Goal: Use online tool/utility

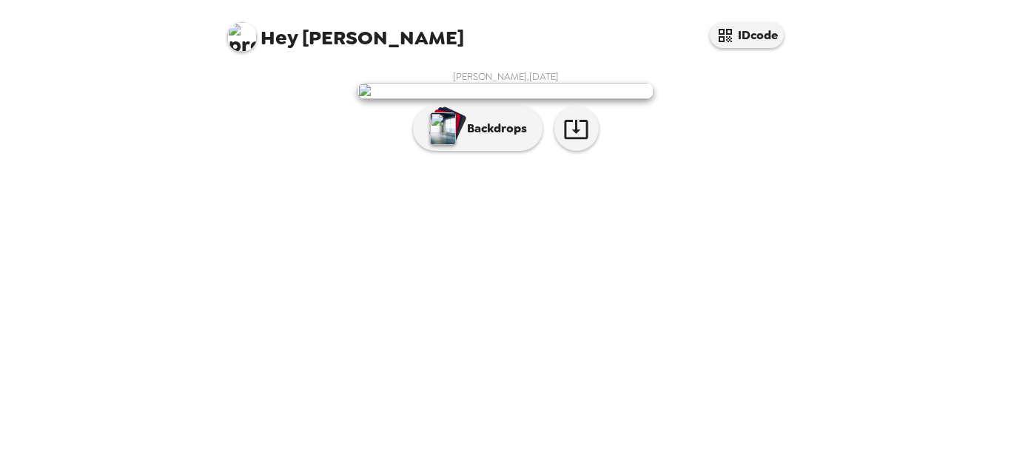
scroll to position [66, 0]
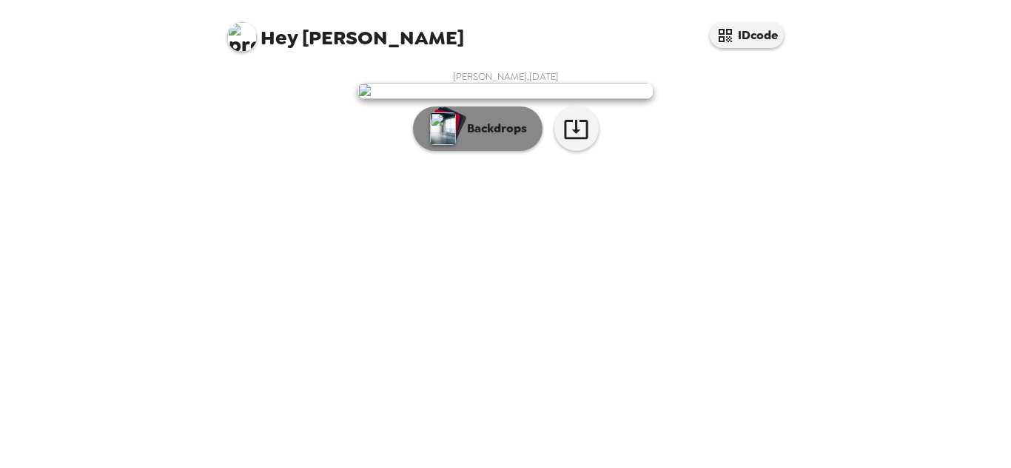
click at [533, 151] on button "Backdrops" at bounding box center [477, 129] width 129 height 44
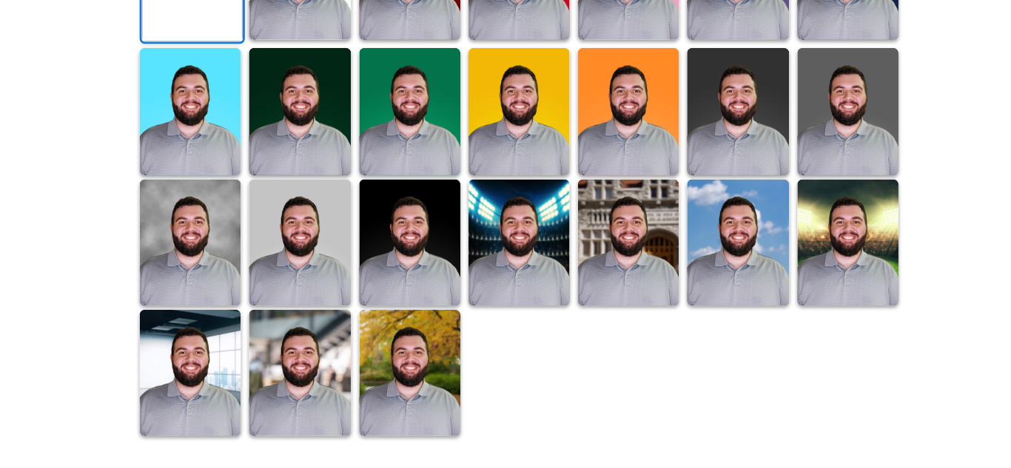
scroll to position [195, 0]
click at [629, 41] on icon "button" at bounding box center [631, 31] width 24 height 19
drag, startPoint x: 356, startPoint y: 328, endPoint x: 609, endPoint y: 262, distance: 261.6
click at [356, 155] on img at bounding box center [344, 108] width 74 height 92
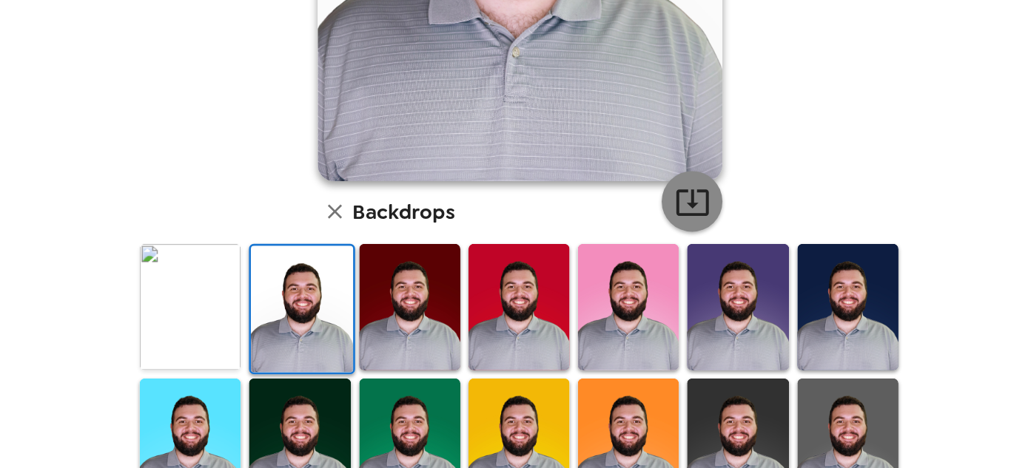
click at [619, 269] on icon "button" at bounding box center [631, 273] width 24 height 19
click at [442, 340] on img at bounding box center [425, 350] width 74 height 92
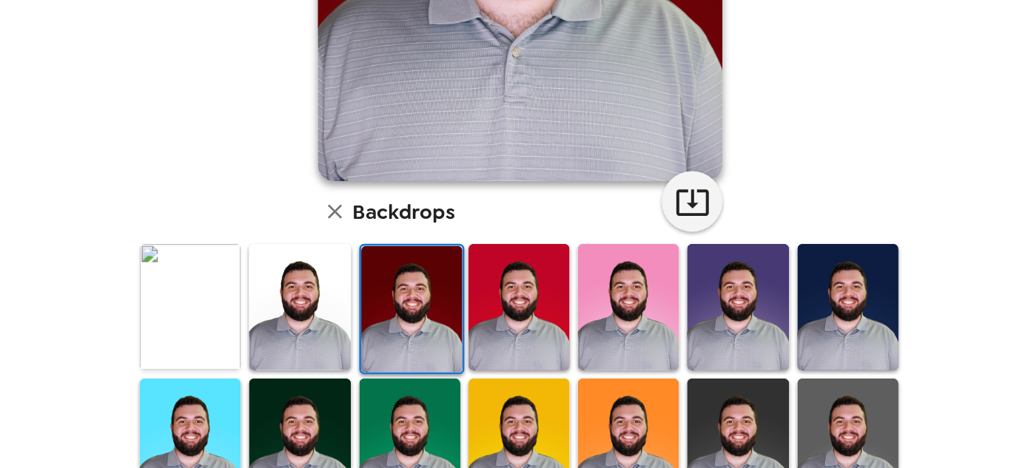
click at [708, 332] on img at bounding box center [745, 350] width 74 height 92
